Goal: Task Accomplishment & Management: Use online tool/utility

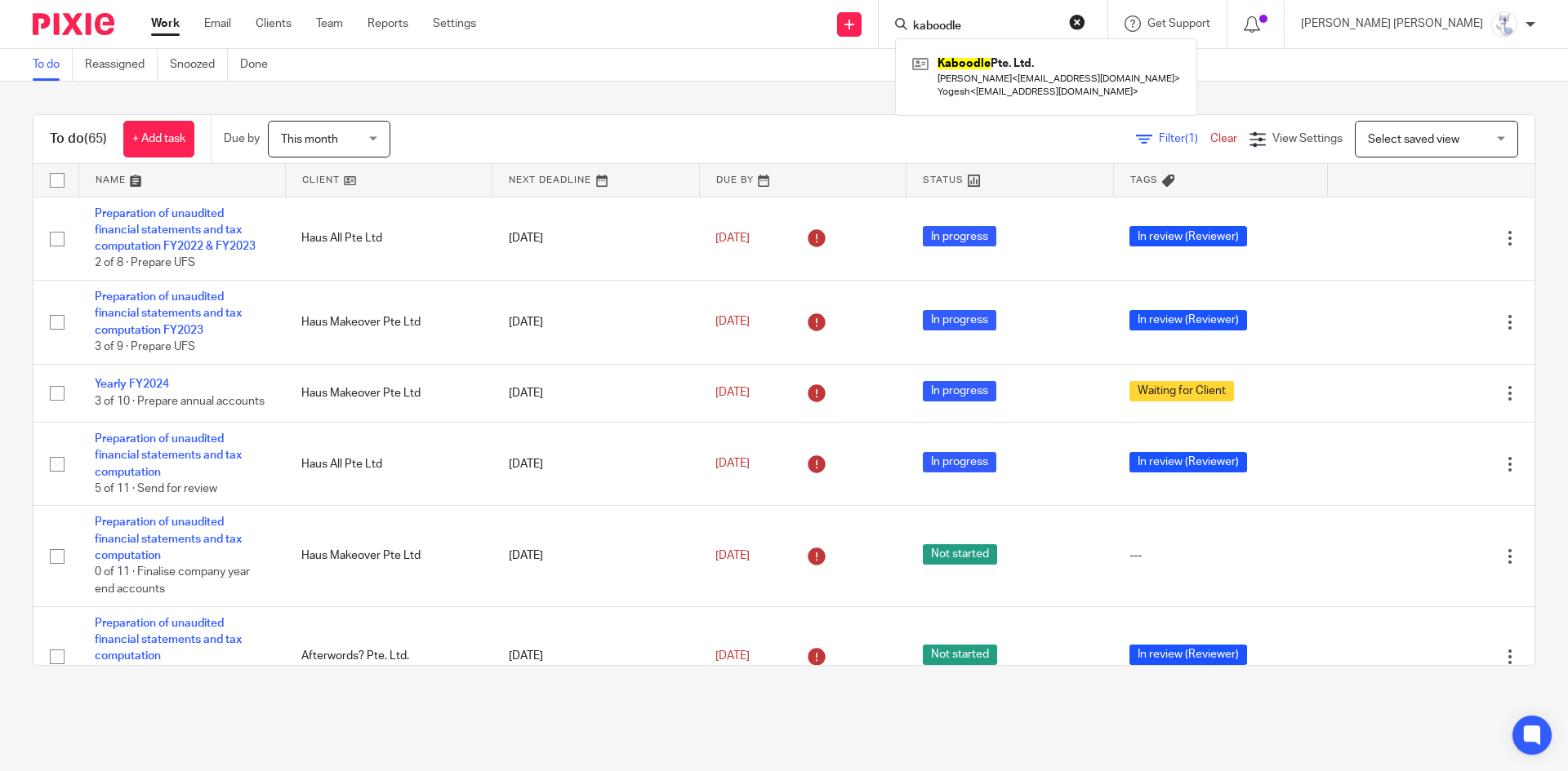
type input "kaboodle"
click at [1081, 49] on div "Kaboodle Pte. Ltd. Chen Yong Jin < admin@yongjin.org > Yogesh < yopresh@gmail.c…" at bounding box center [1046, 77] width 302 height 77
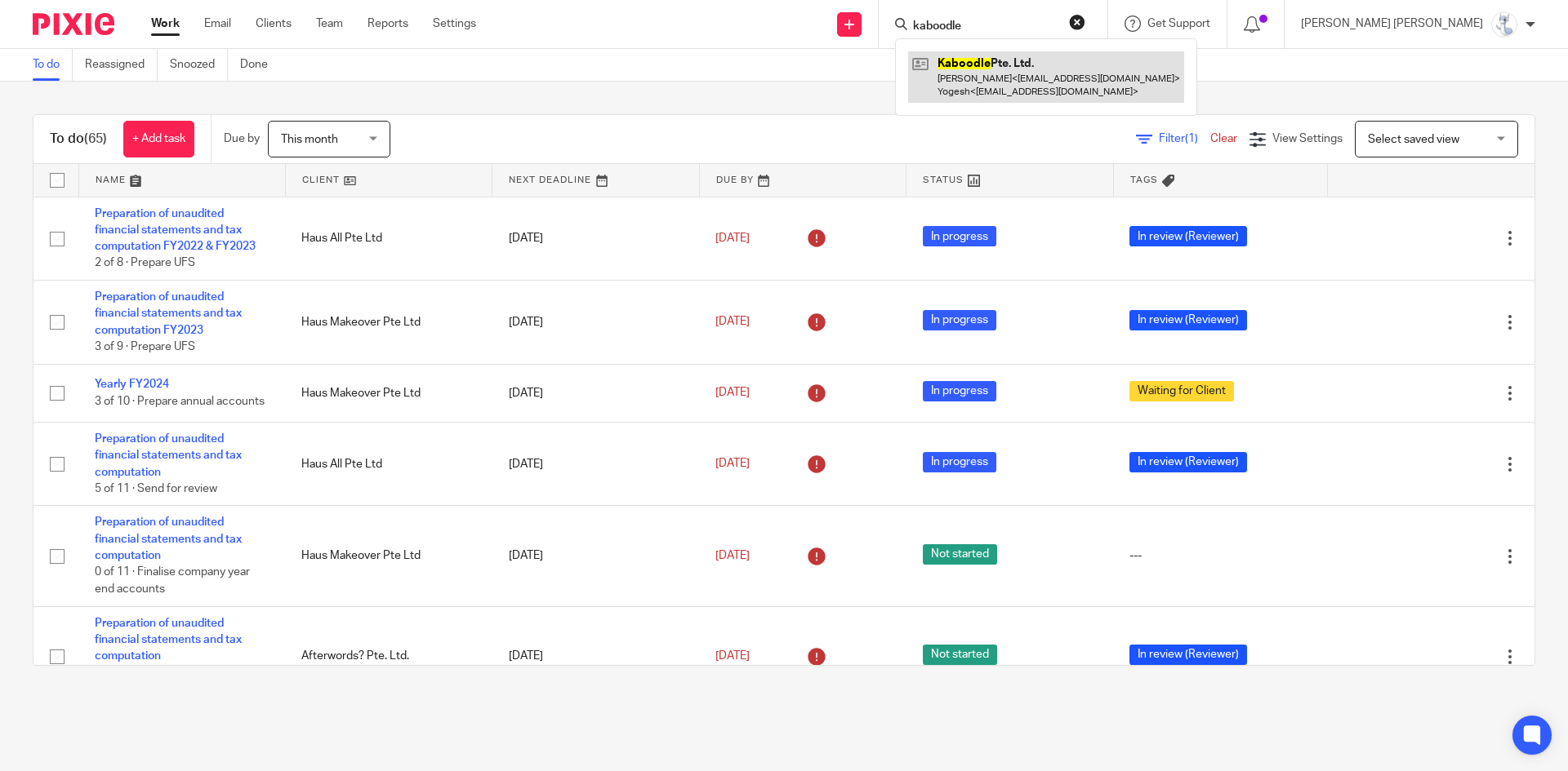
click at [1081, 65] on link at bounding box center [1046, 76] width 276 height 50
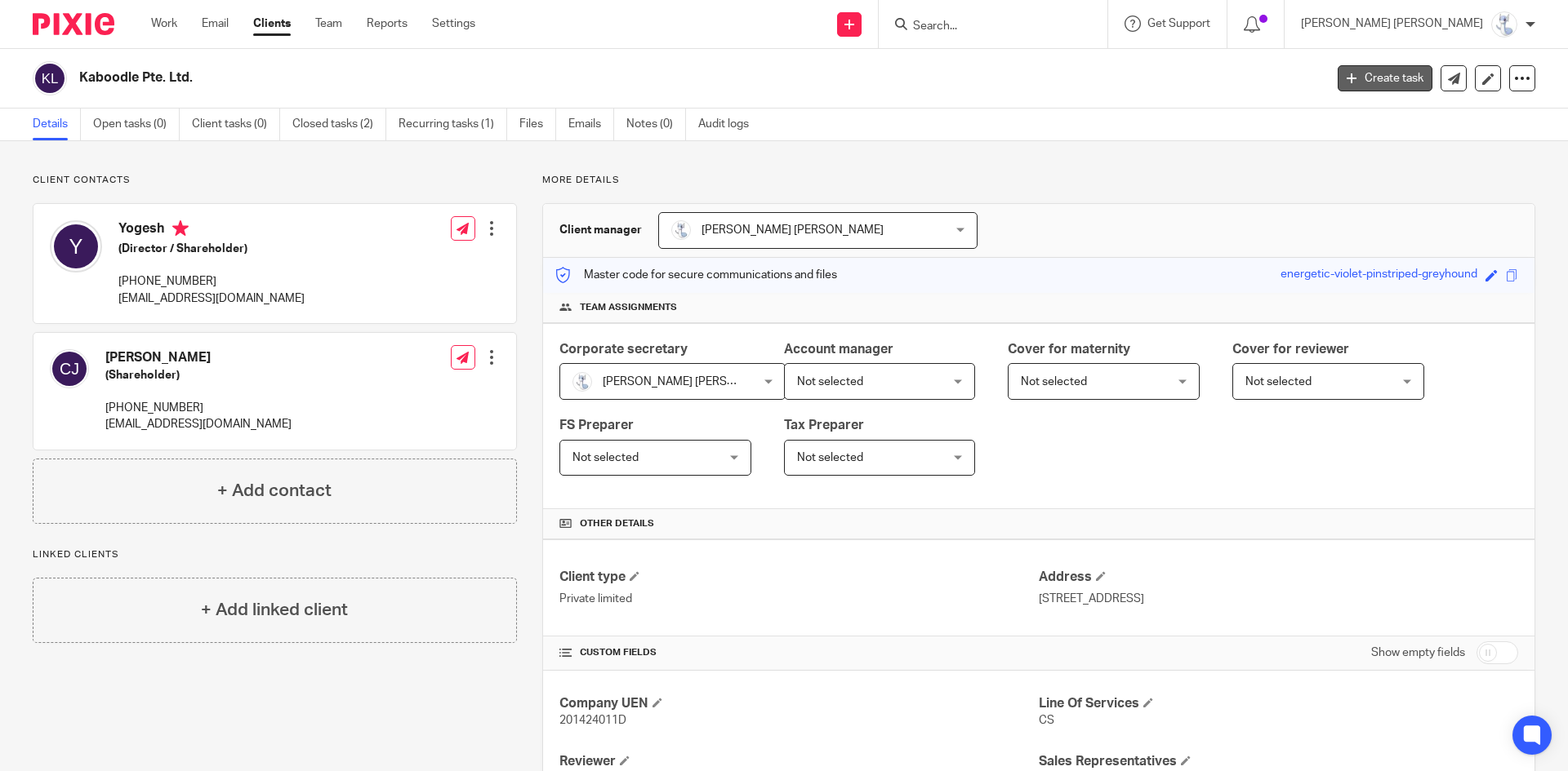
click at [1391, 81] on link "Create task" at bounding box center [1384, 78] width 95 height 26
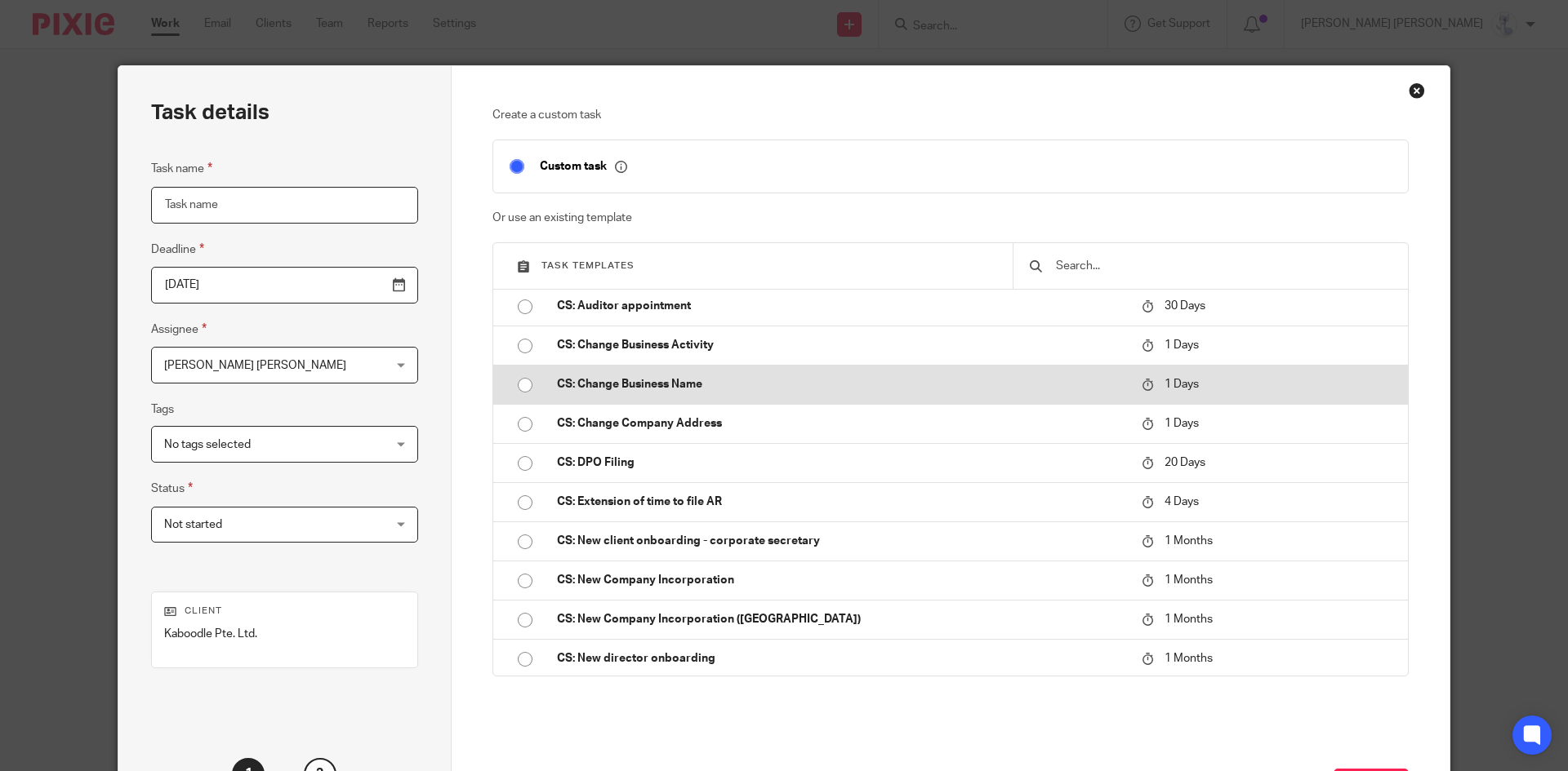
scroll to position [571, 0]
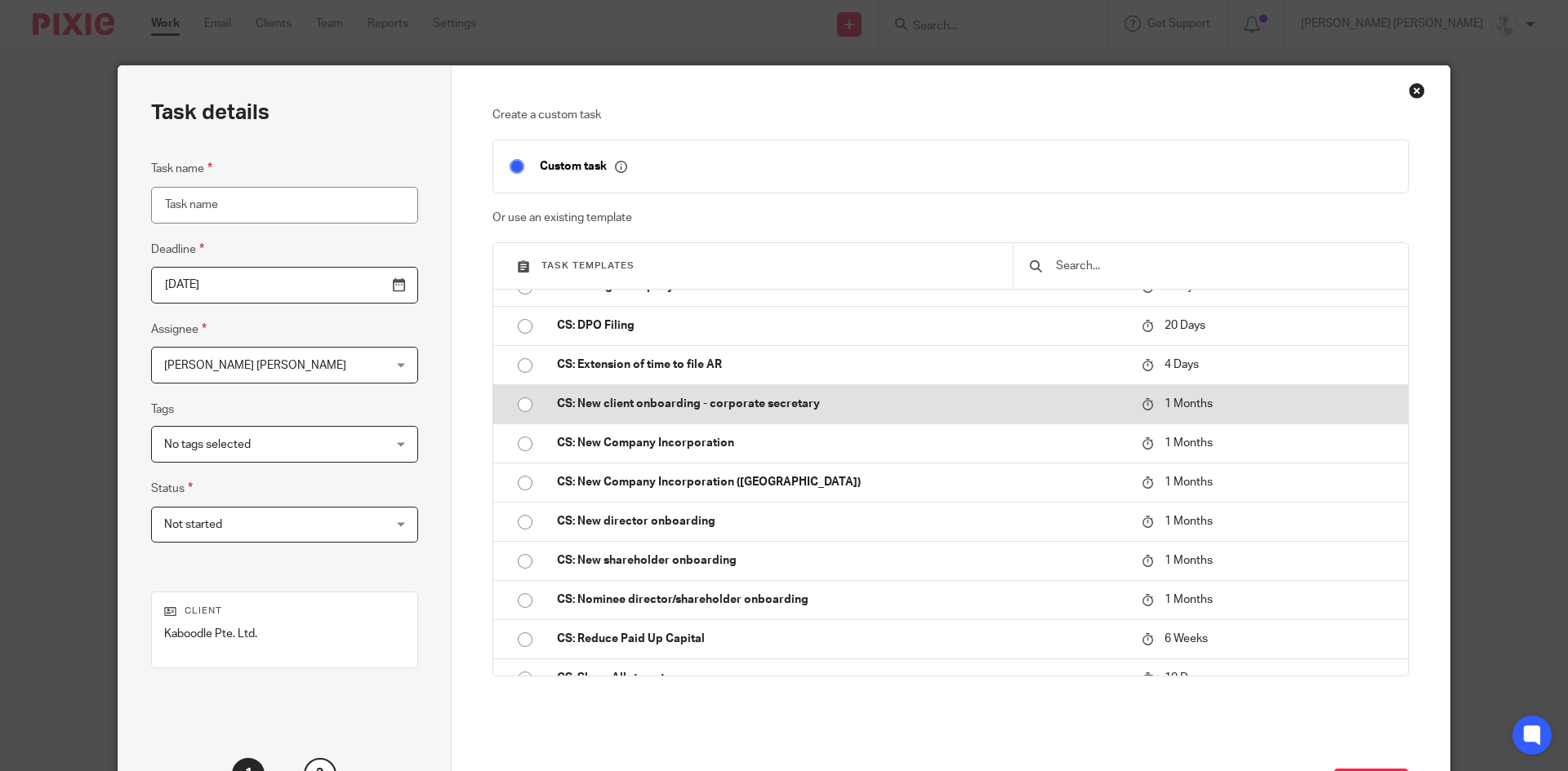
click at [696, 405] on p "CS: New client onboarding - corporate secretary" at bounding box center [841, 404] width 568 height 16
type input "2025-10-23"
type input "CS: New client onboarding - corporate secretary"
checkbox input "false"
radio input "true"
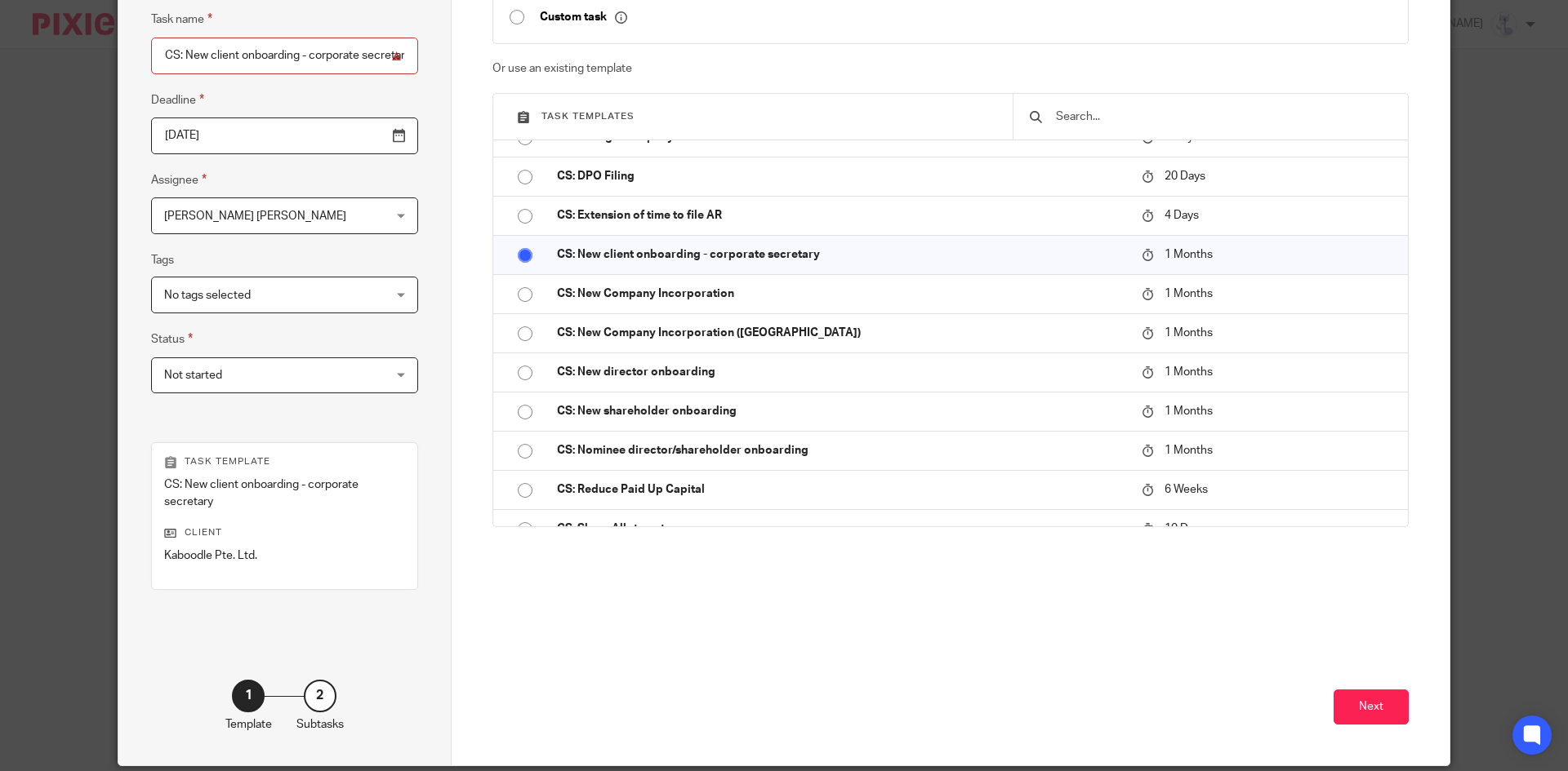
scroll to position [163, 0]
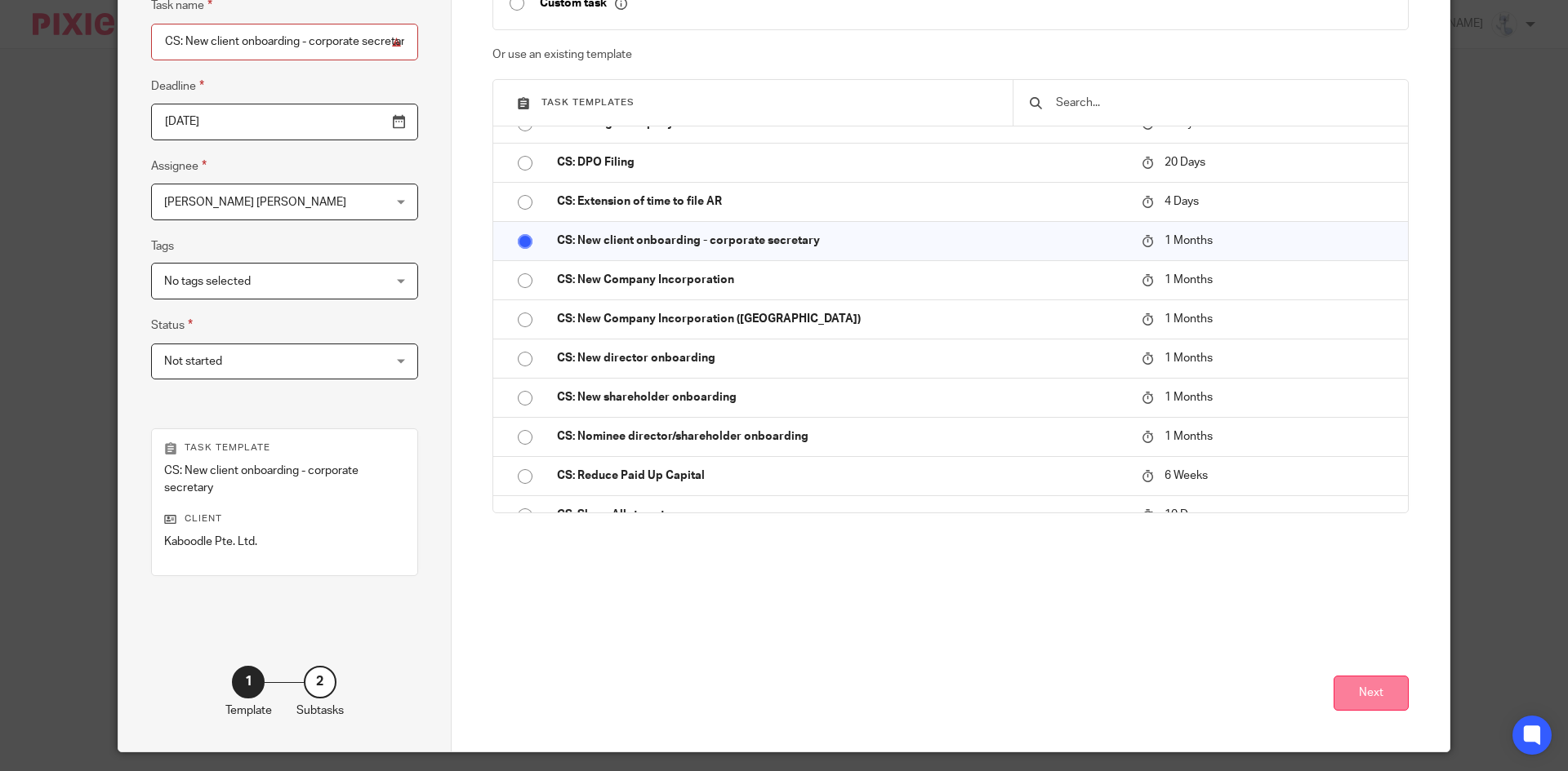
click at [1339, 684] on button "Next" at bounding box center [1371, 693] width 75 height 35
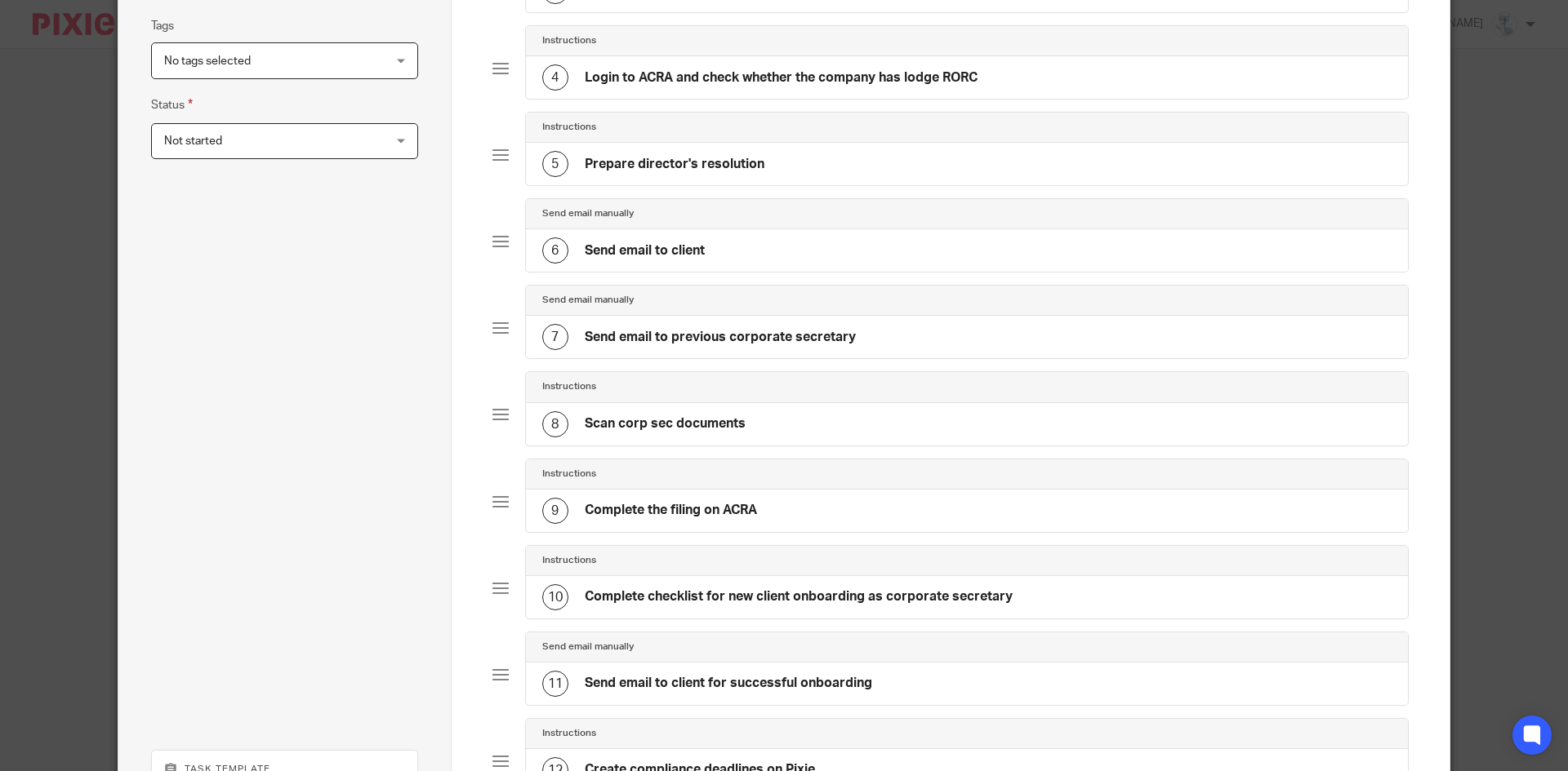
scroll to position [327, 0]
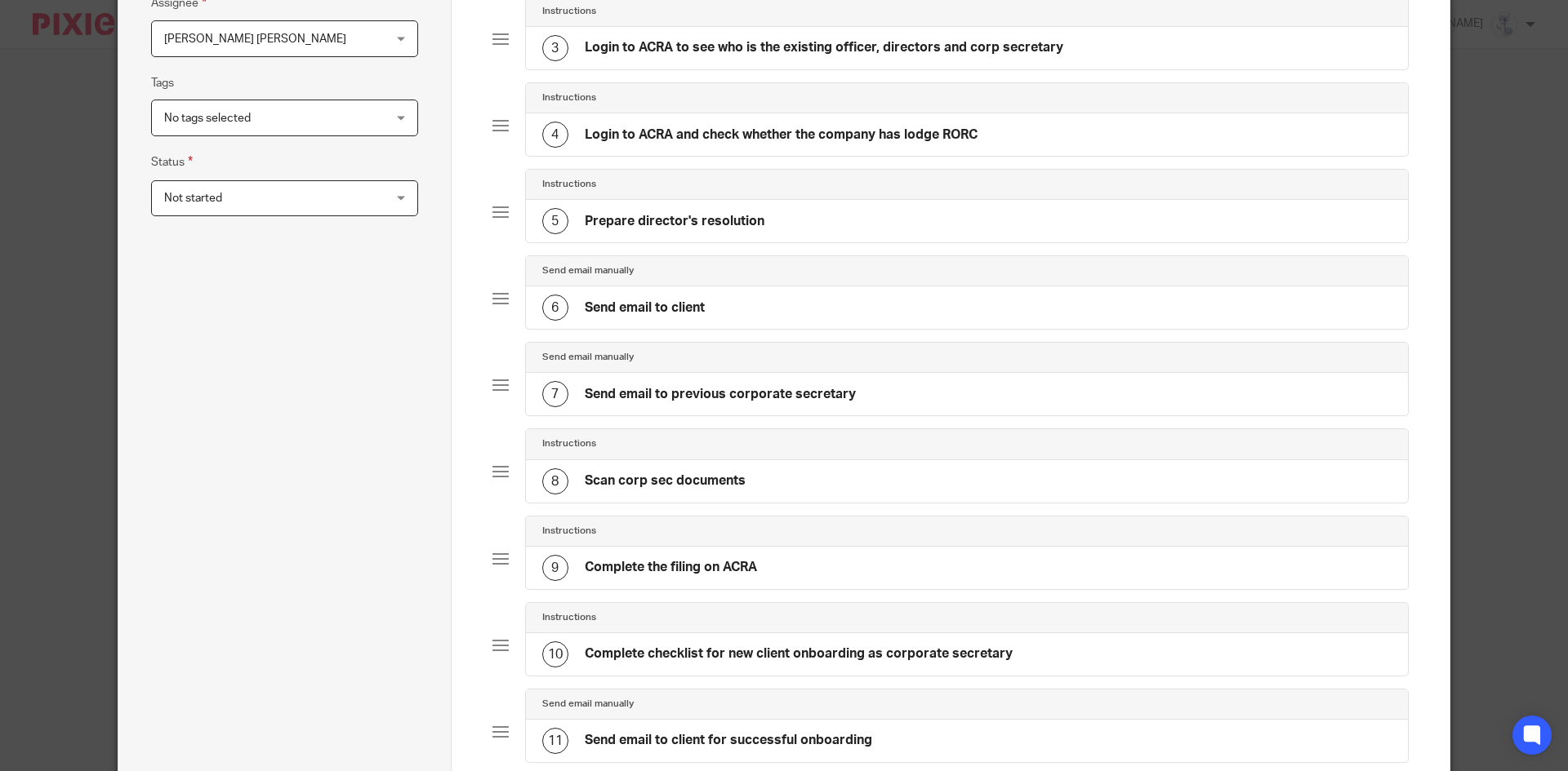
click at [767, 133] on h4 "Login to ACRA and check whether the company has lodge RORC" at bounding box center [781, 134] width 393 height 17
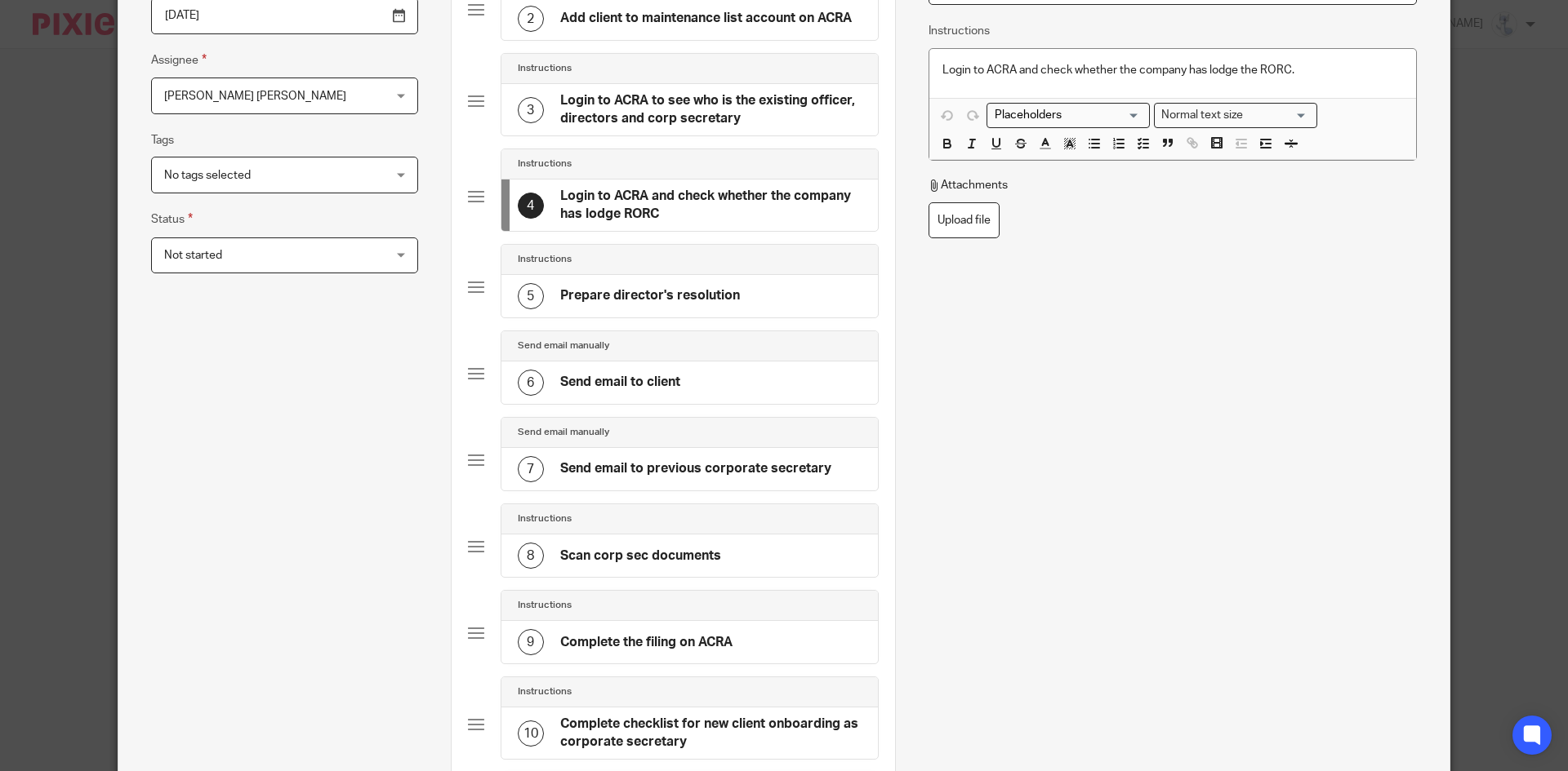
scroll to position [82, 0]
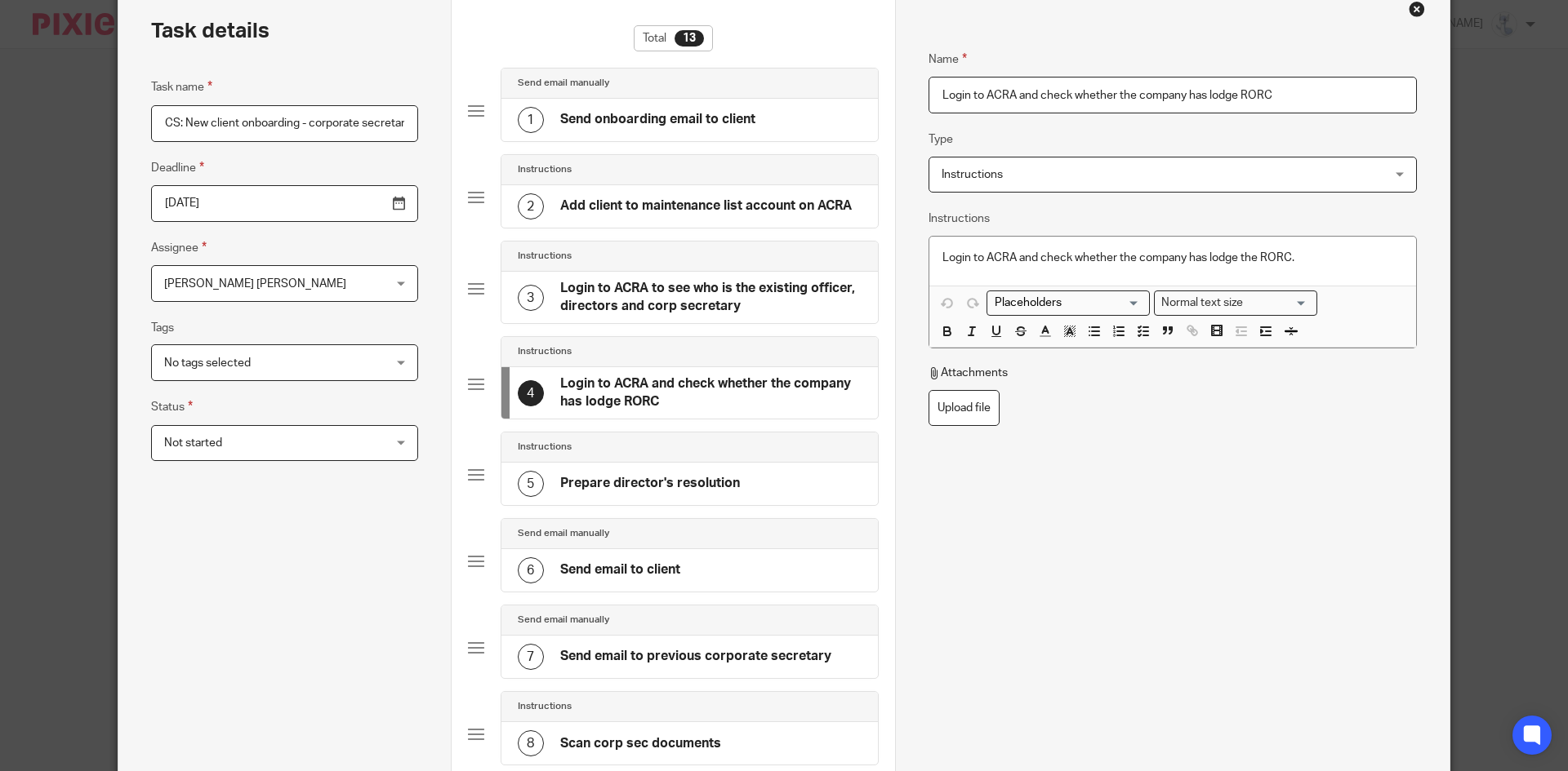
click at [1410, 14] on div "Close this dialog window" at bounding box center [1417, 9] width 16 height 16
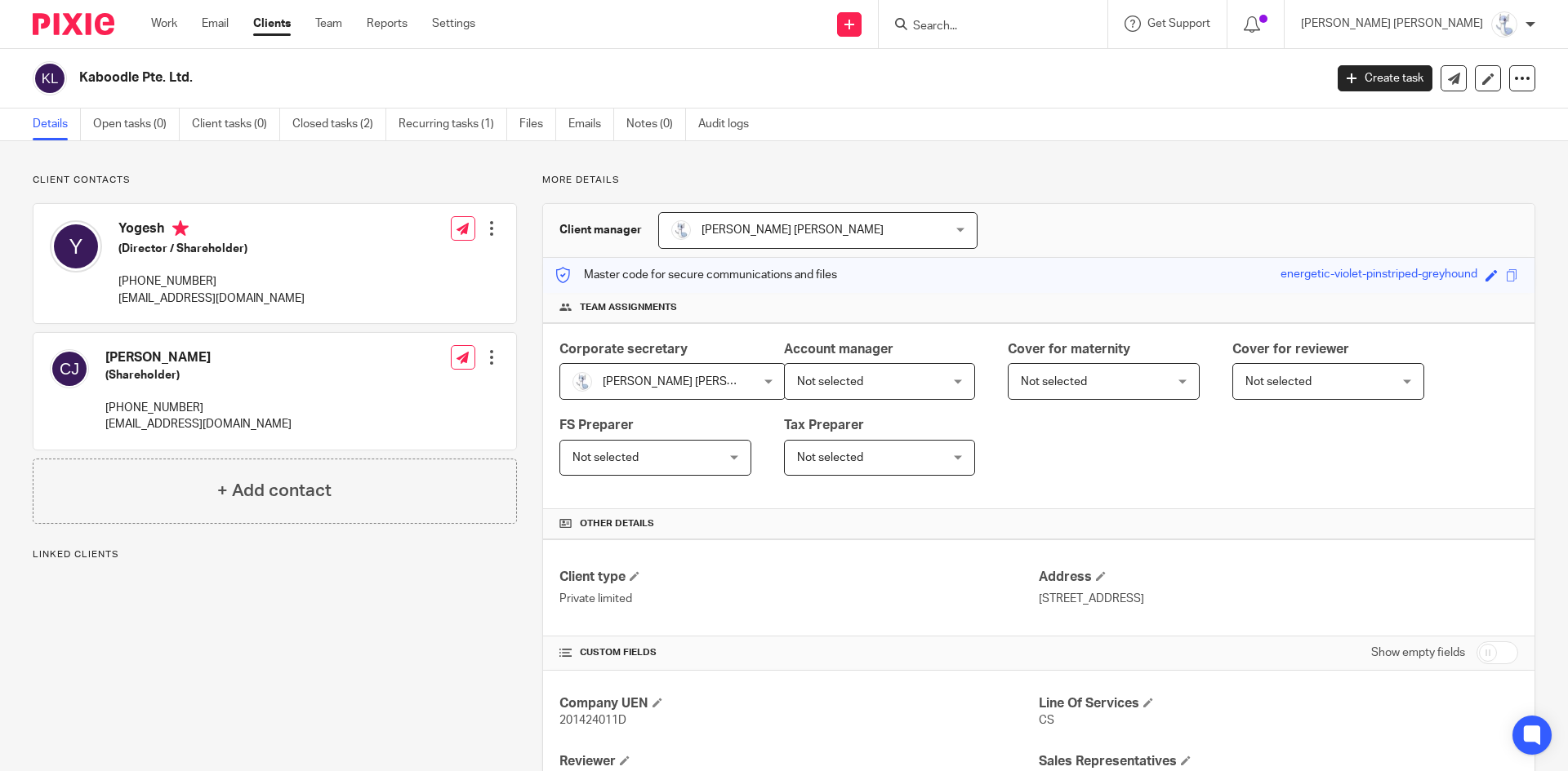
click at [1354, 76] on link "Create task" at bounding box center [1384, 78] width 95 height 26
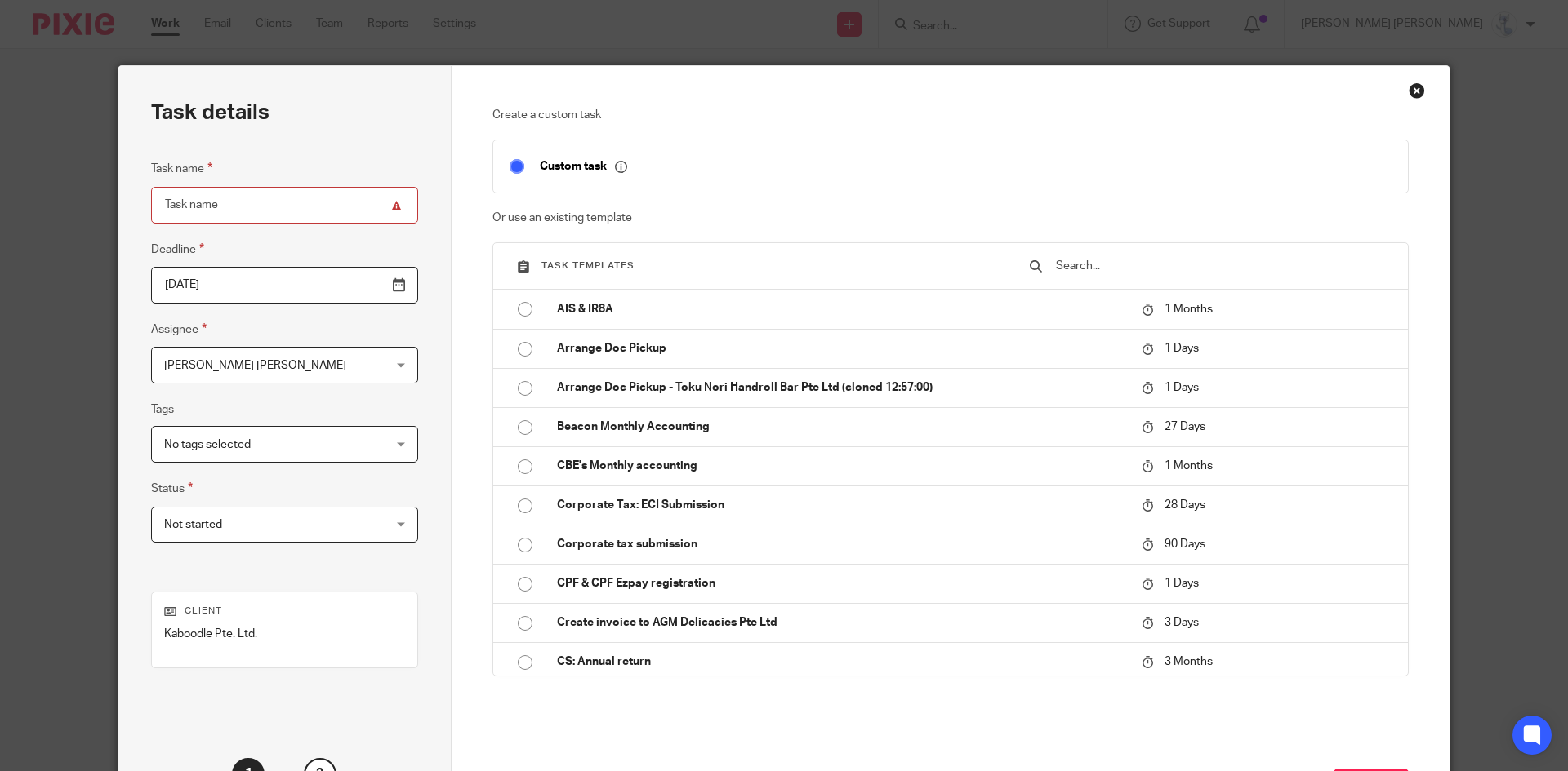
click at [1409, 92] on div "Close this dialog window" at bounding box center [1417, 91] width 16 height 16
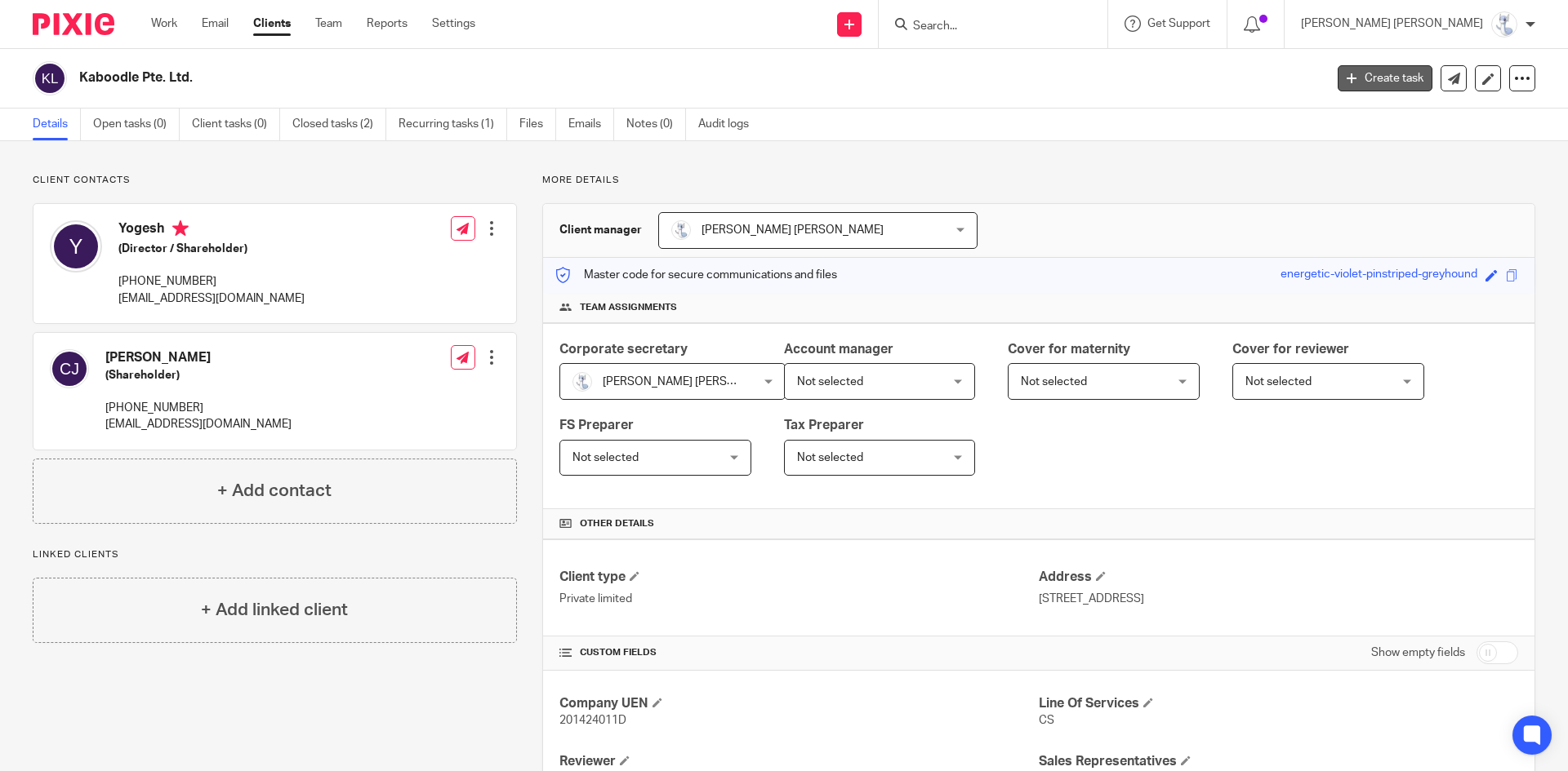
click at [1345, 76] on link "Create task" at bounding box center [1384, 78] width 95 height 26
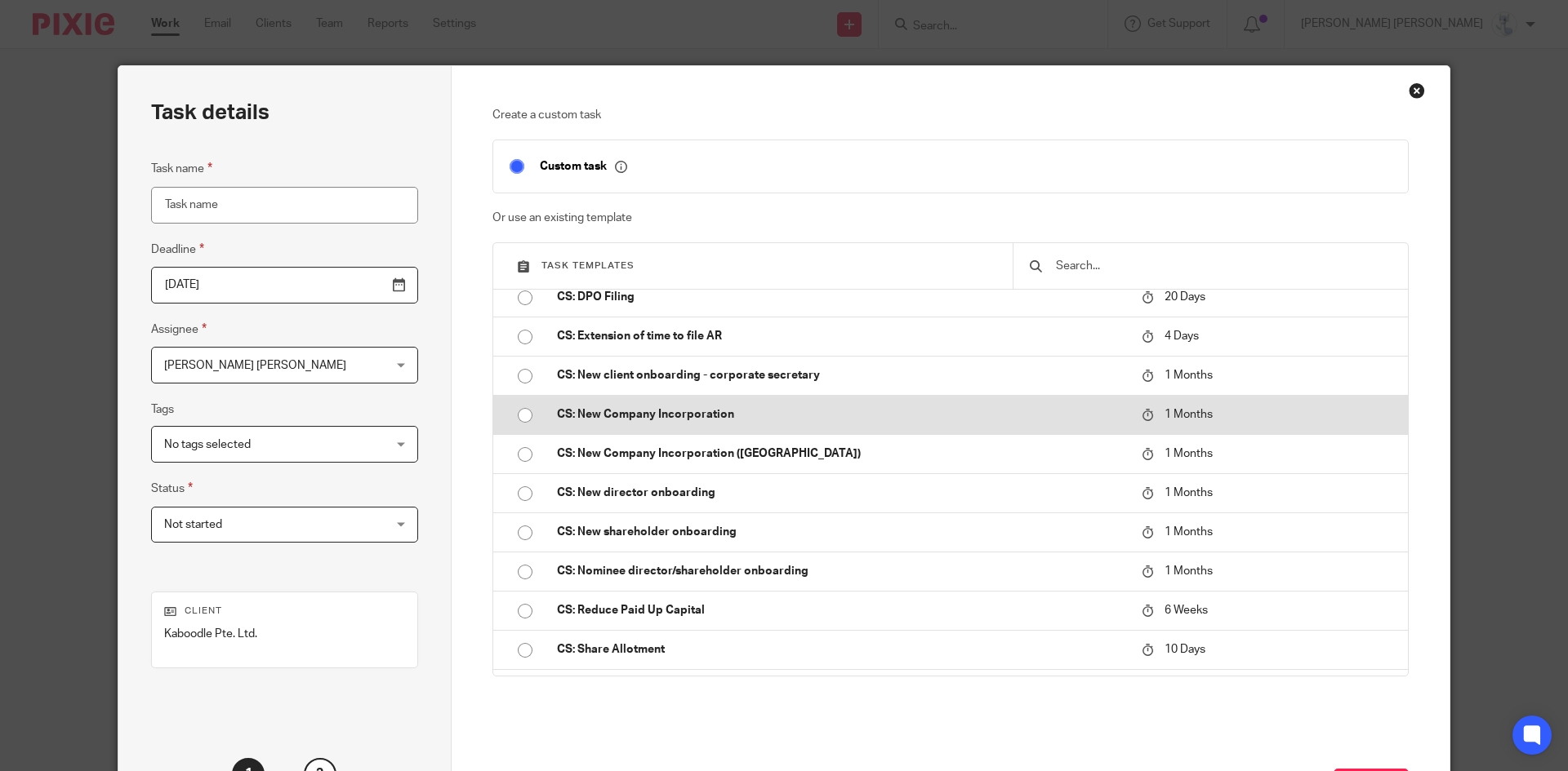
scroll to position [571, 0]
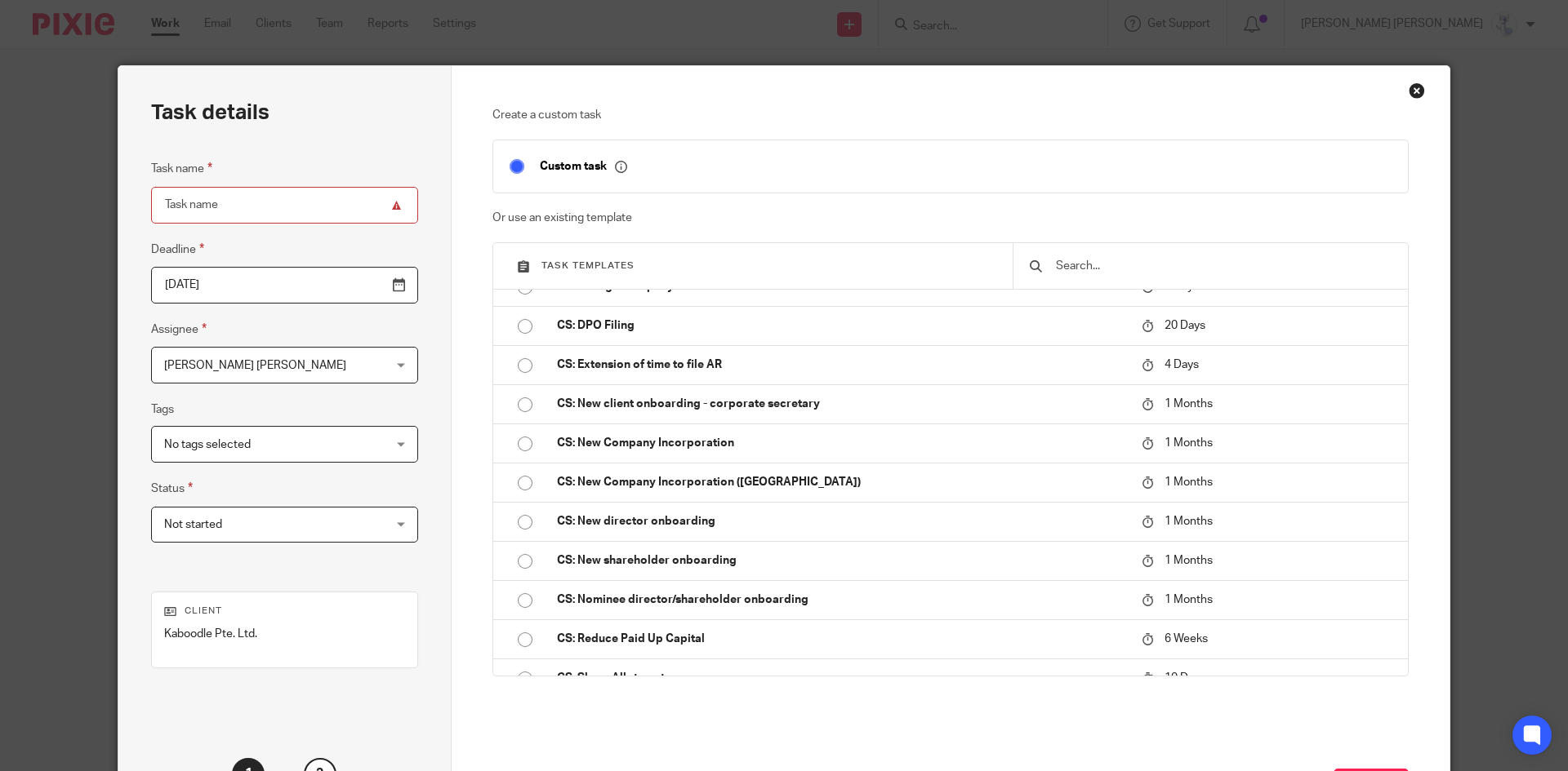
click at [1409, 83] on div "Close this dialog window" at bounding box center [1417, 91] width 16 height 16
